Goal: Task Accomplishment & Management: Manage account settings

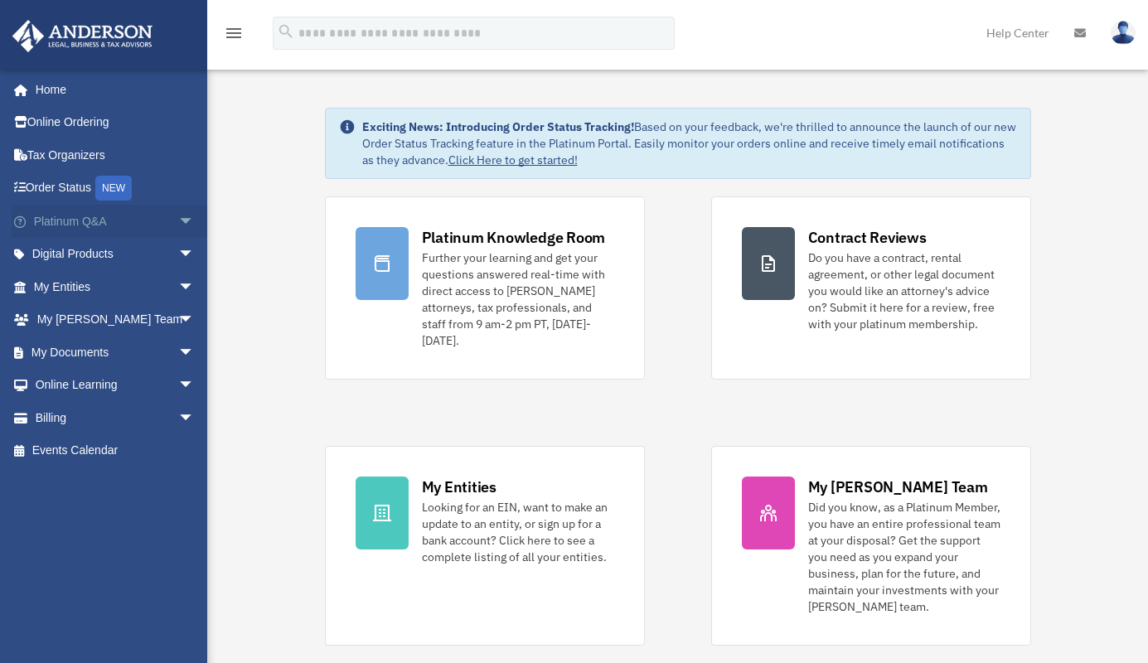
click at [66, 216] on link "Platinum Q&A arrow_drop_down" at bounding box center [116, 221] width 208 height 33
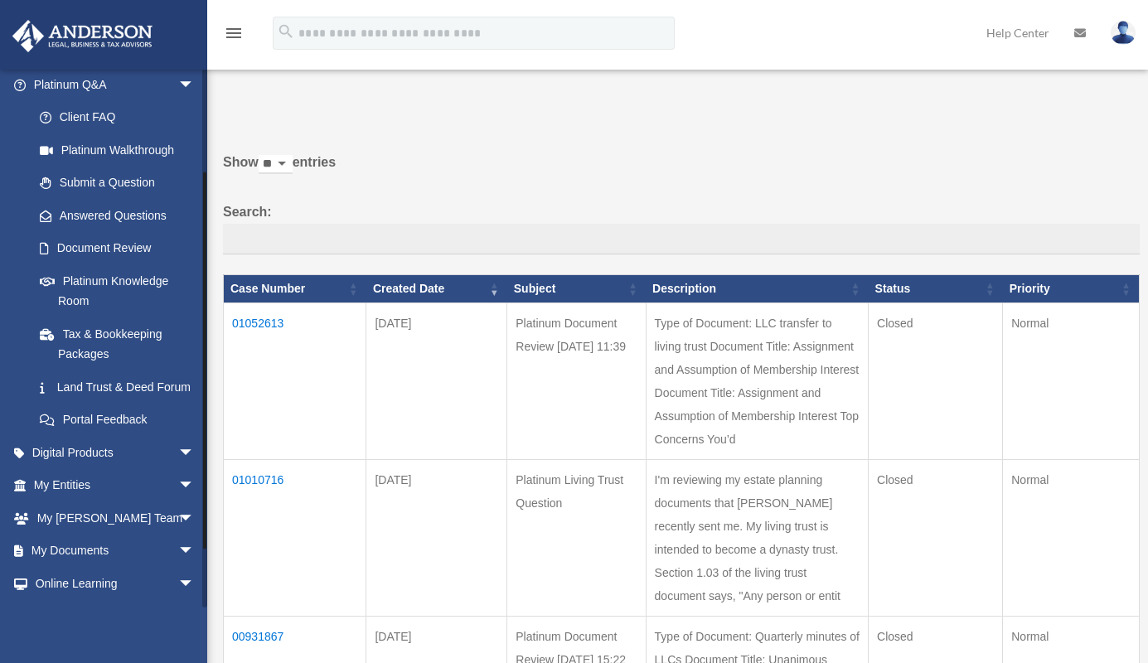
scroll to position [211, 0]
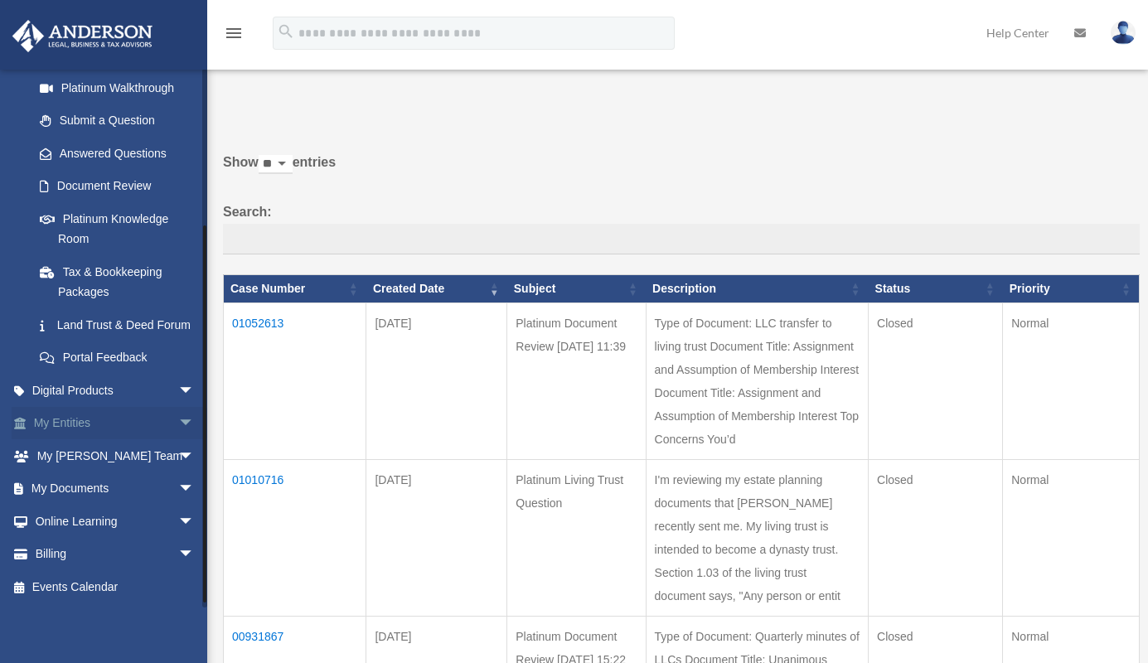
click at [70, 432] on link "My Entities arrow_drop_down" at bounding box center [116, 423] width 208 height 33
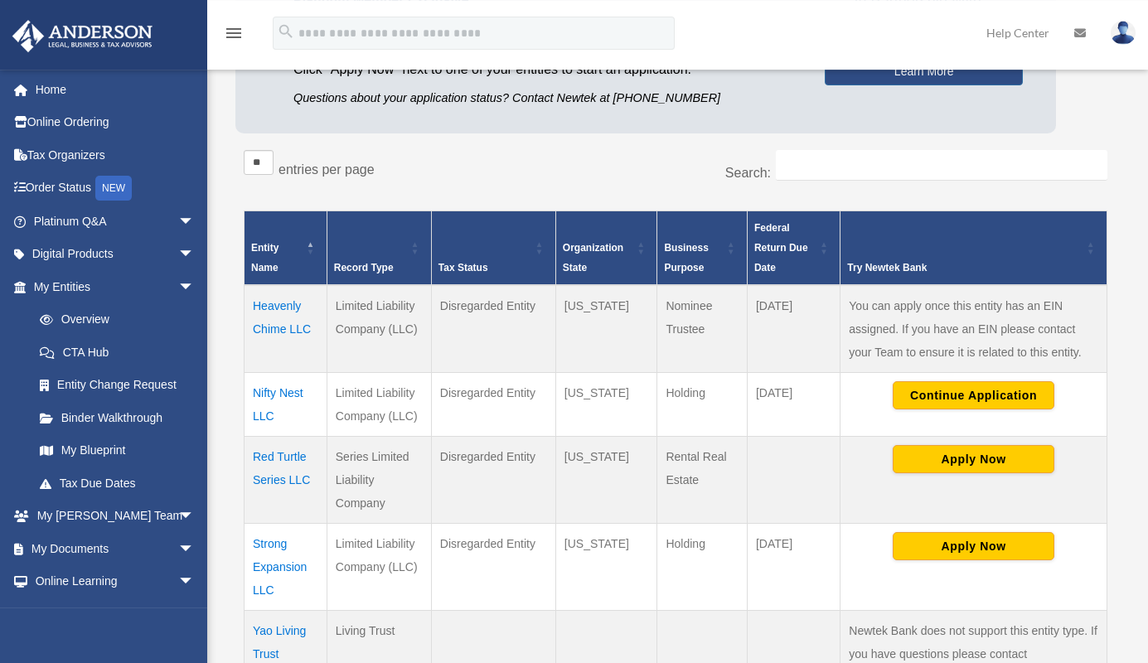
scroll to position [278, 0]
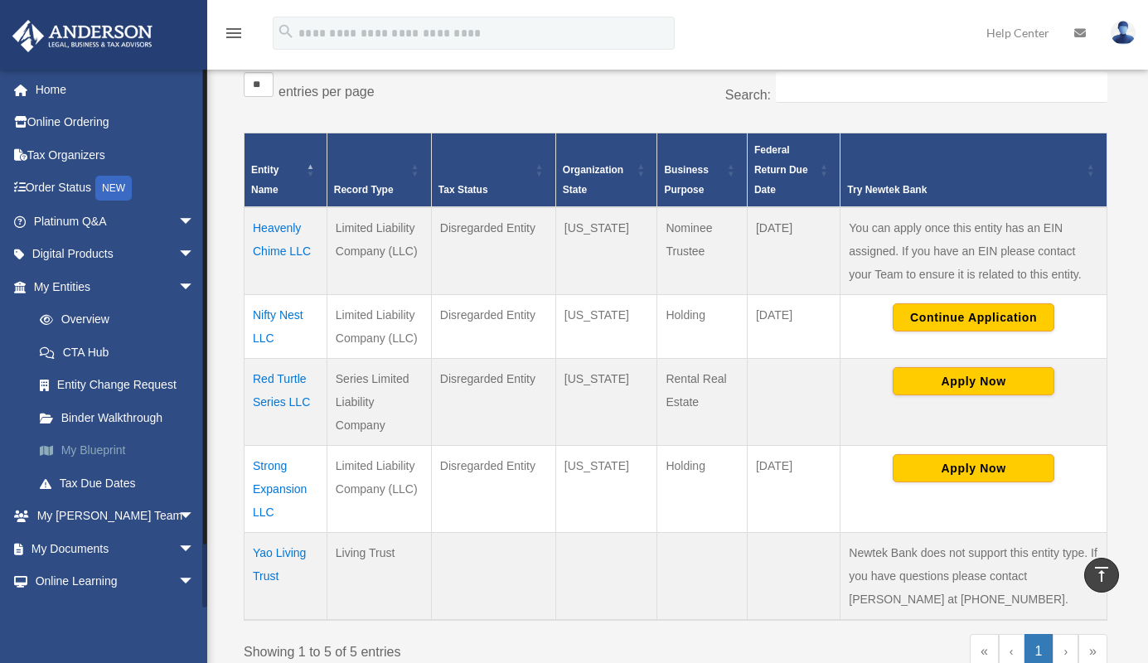
click at [96, 448] on link "My Blueprint" at bounding box center [121, 450] width 196 height 33
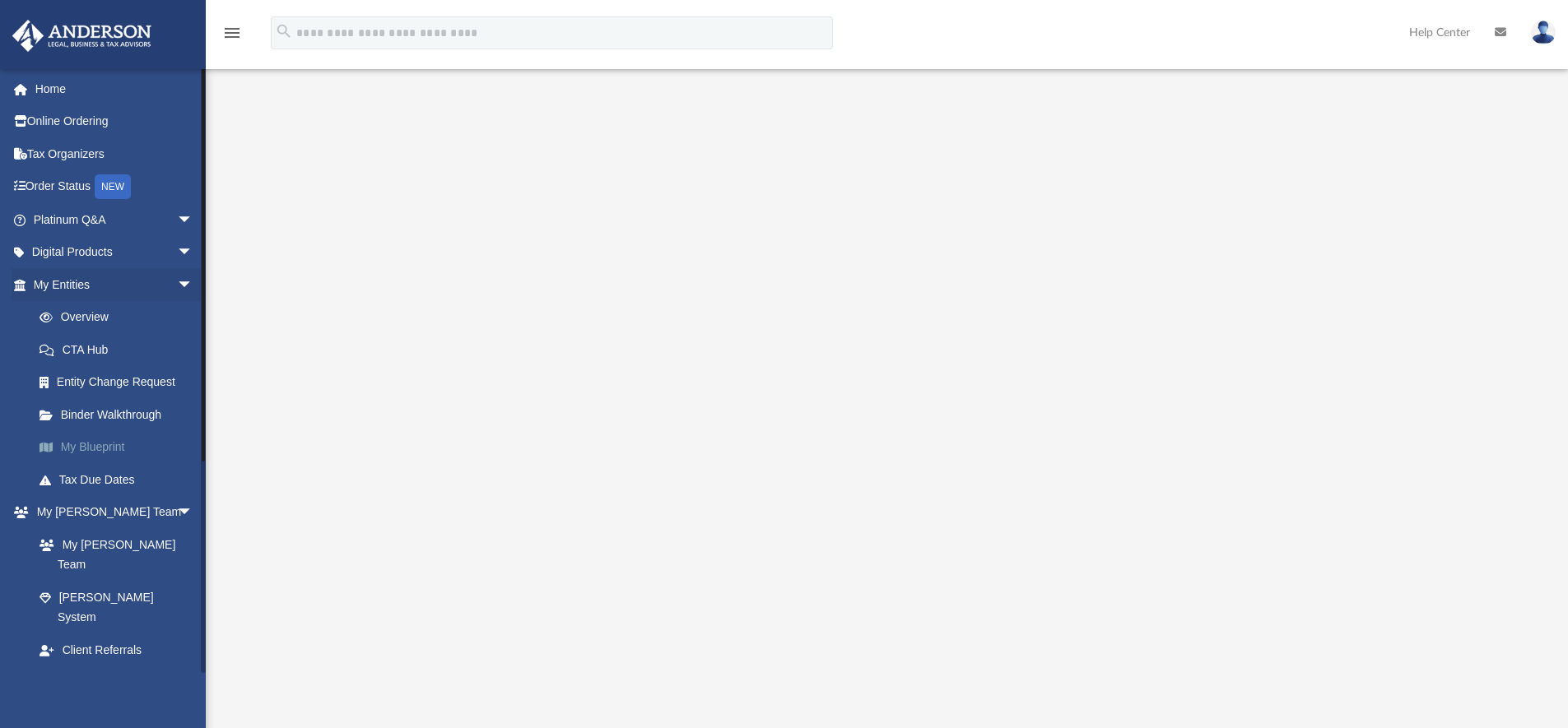
click at [95, 445] on link "My Blueprint" at bounding box center [120, 447] width 195 height 33
click at [76, 316] on link "Overview" at bounding box center [120, 317] width 195 height 33
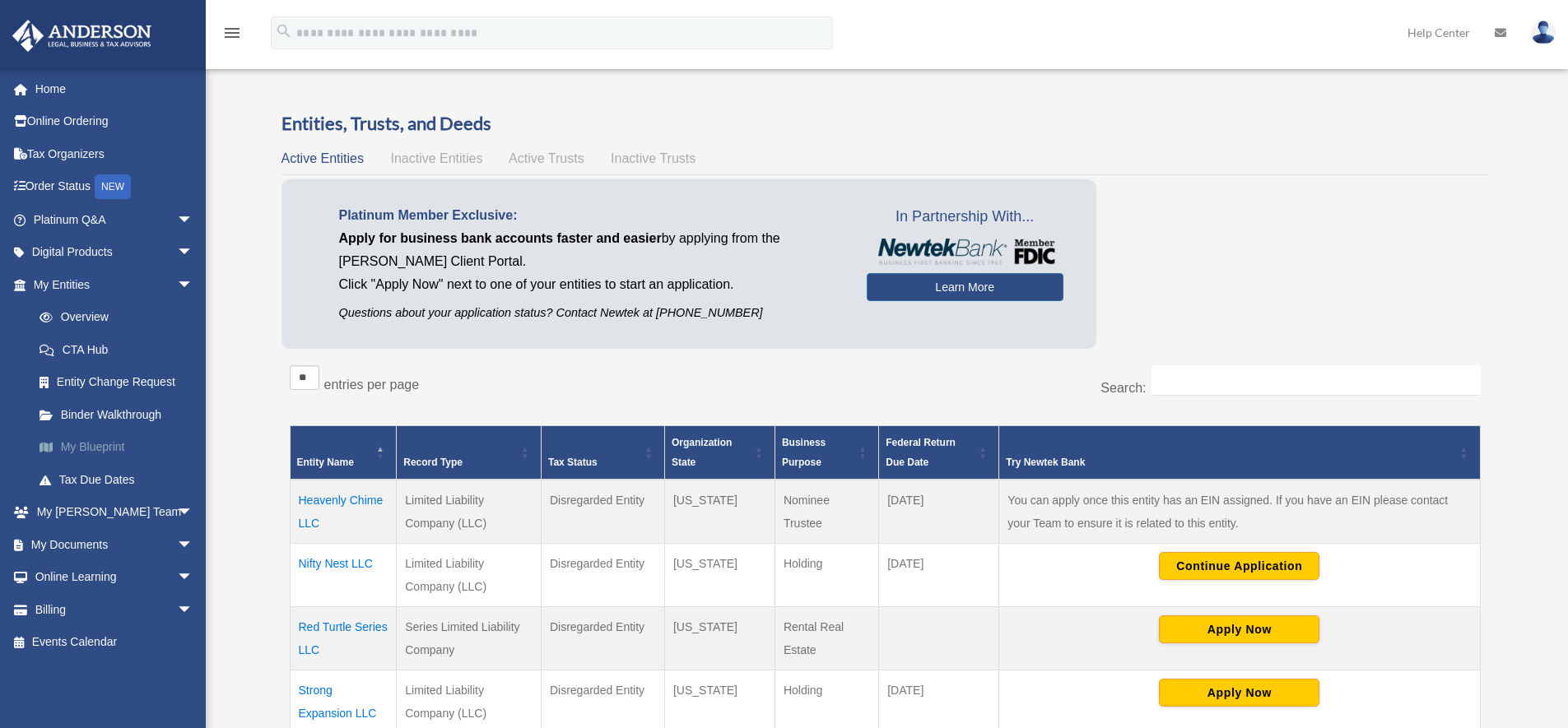
click at [107, 447] on link "My Blueprint" at bounding box center [120, 447] width 195 height 33
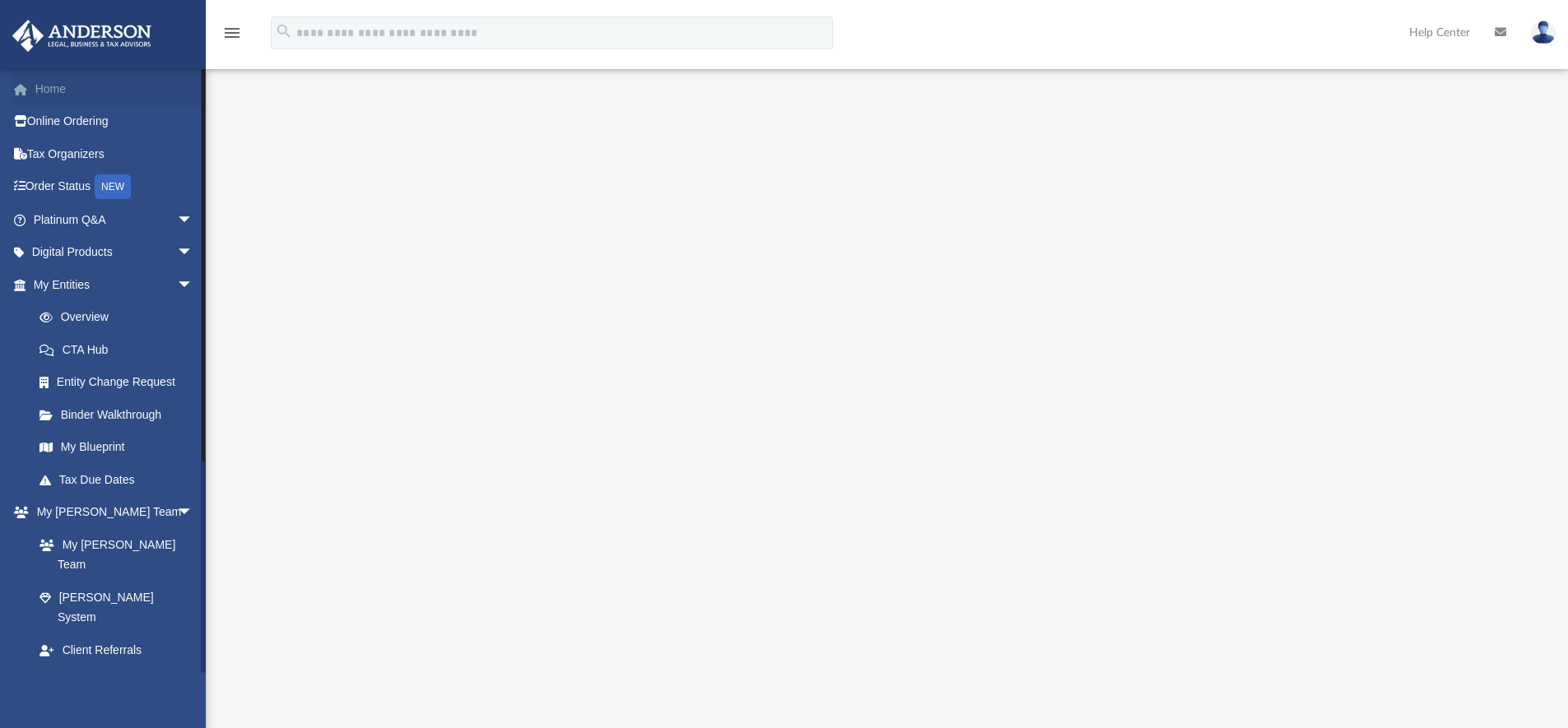
click at [53, 79] on link "Home" at bounding box center [115, 88] width 207 height 33
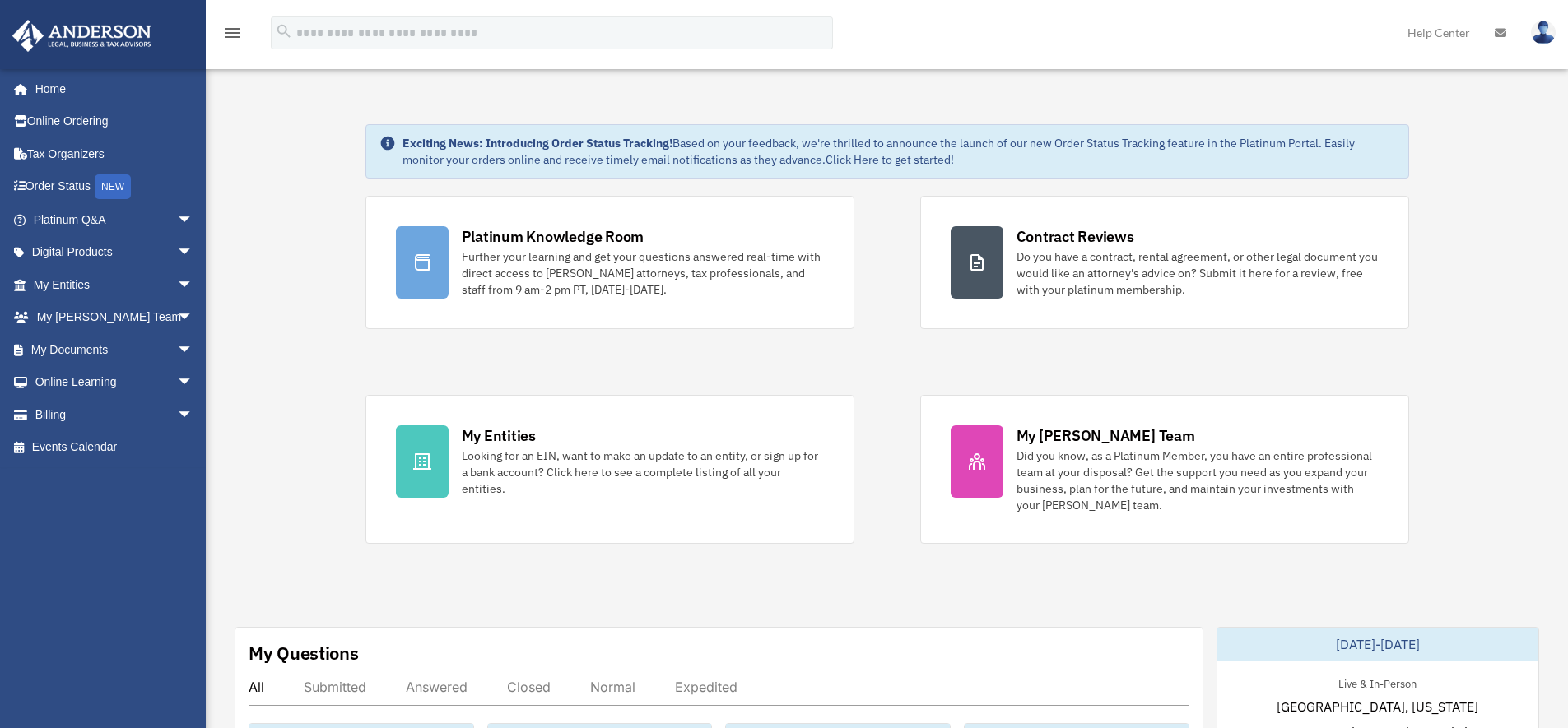
click at [1539, 35] on img at bounding box center [1542, 33] width 25 height 24
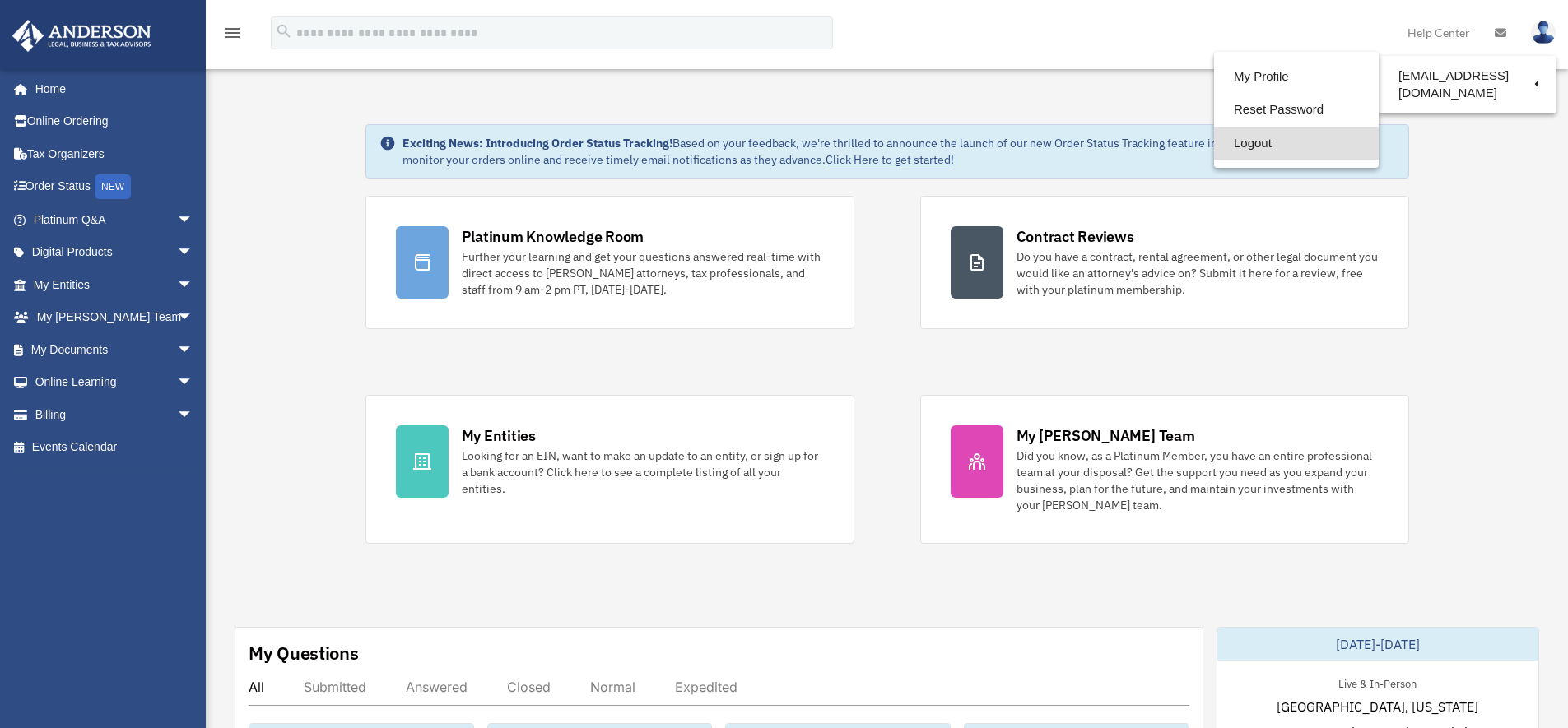
click at [1262, 140] on link "Logout" at bounding box center [1296, 144] width 165 height 34
